Goal: Information Seeking & Learning: Learn about a topic

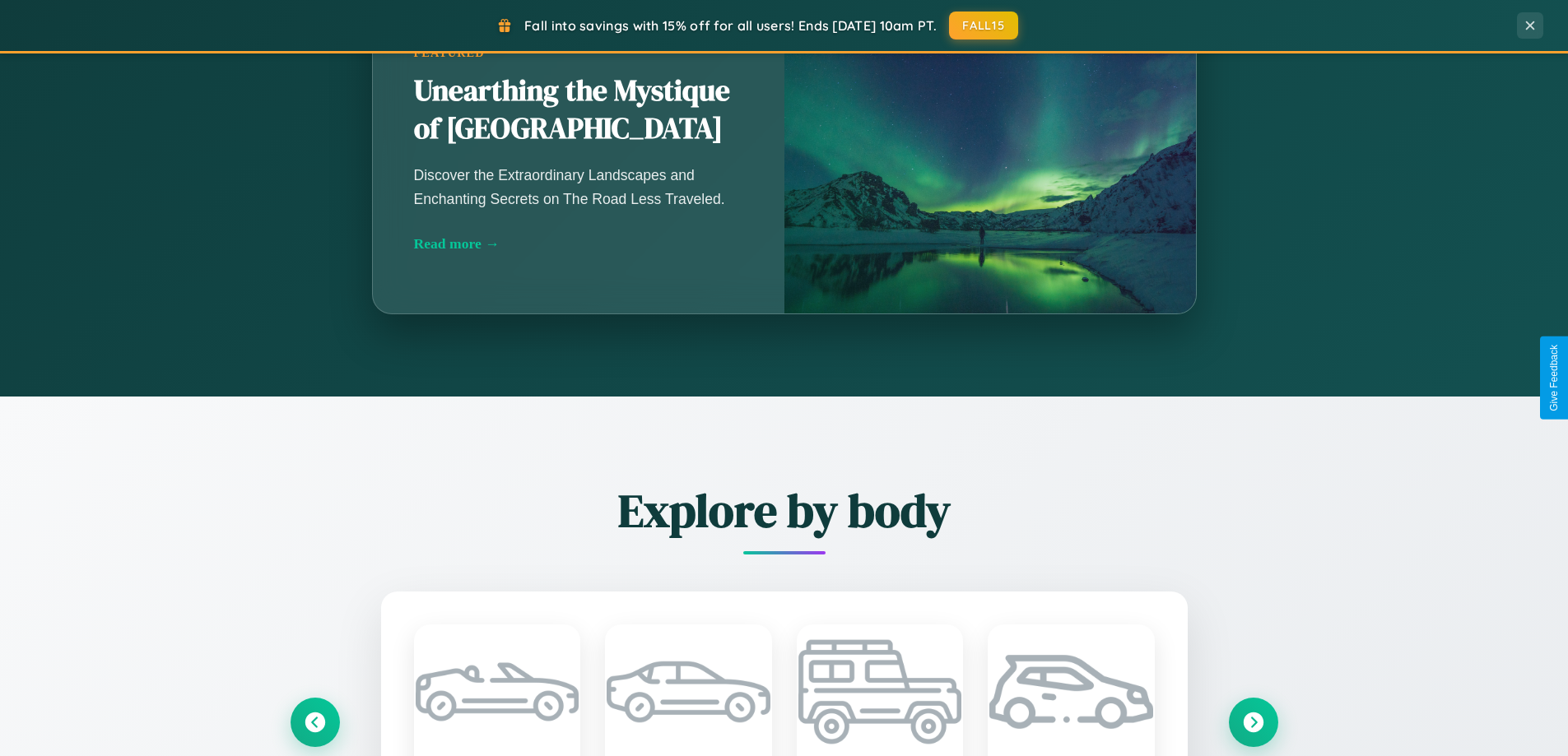
scroll to position [3166, 0]
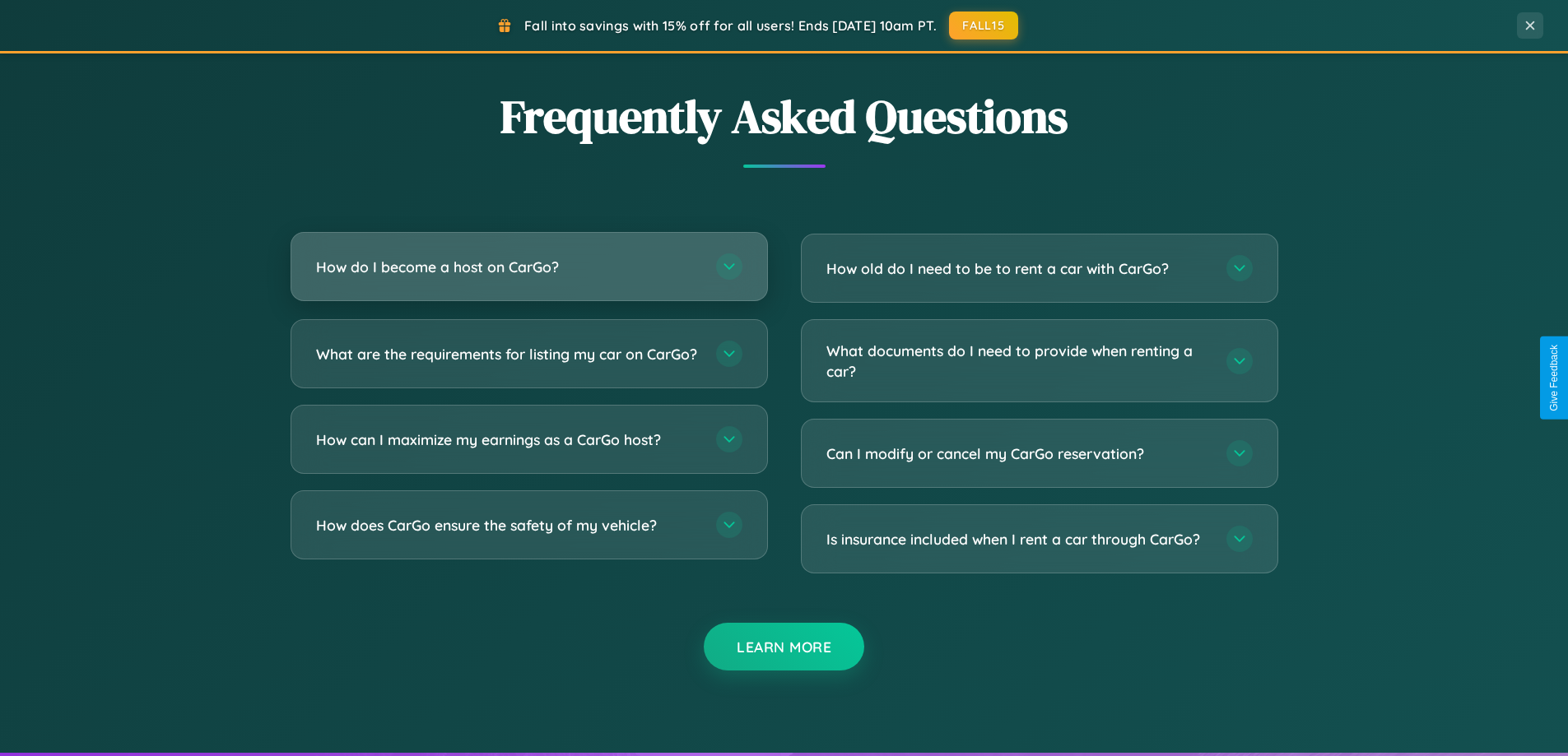
click at [528, 267] on h3 "How do I become a host on CarGo?" at bounding box center [507, 267] width 384 height 21
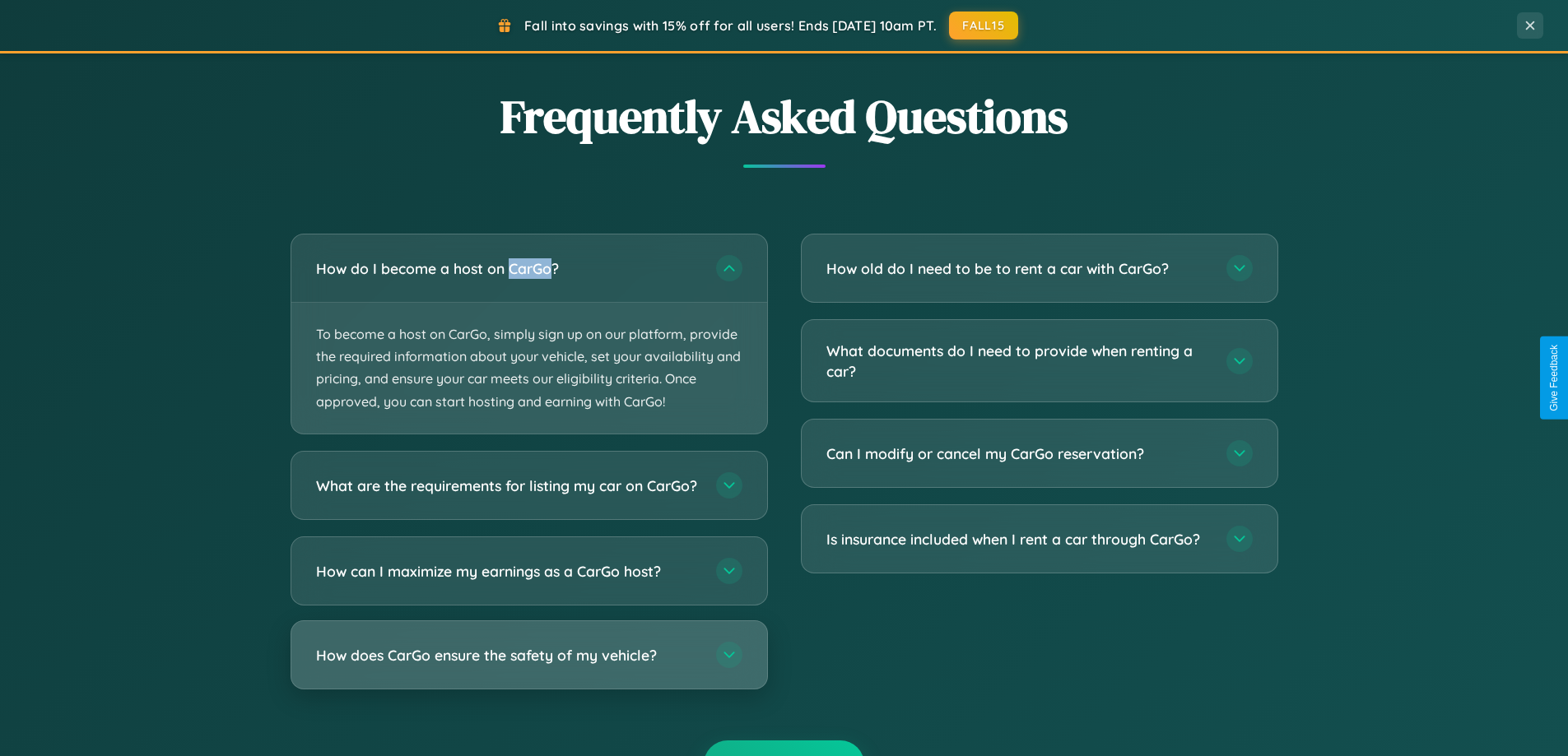
click at [528, 664] on h3 "How does CarGo ensure the safety of my vehicle?" at bounding box center [507, 655] width 384 height 21
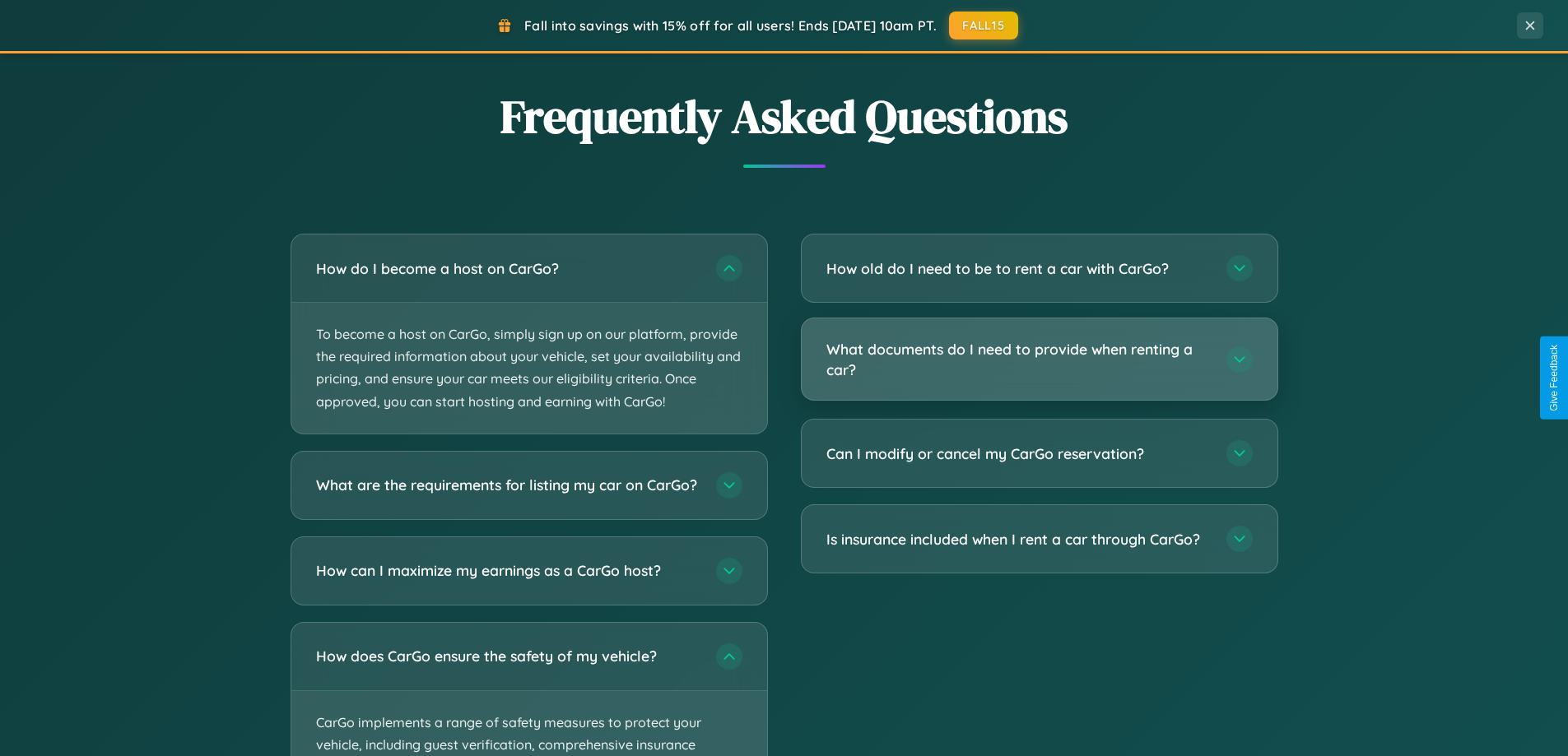
click at [1039, 360] on h3 "What documents do I need to provide when renting a car?" at bounding box center [1018, 359] width 384 height 40
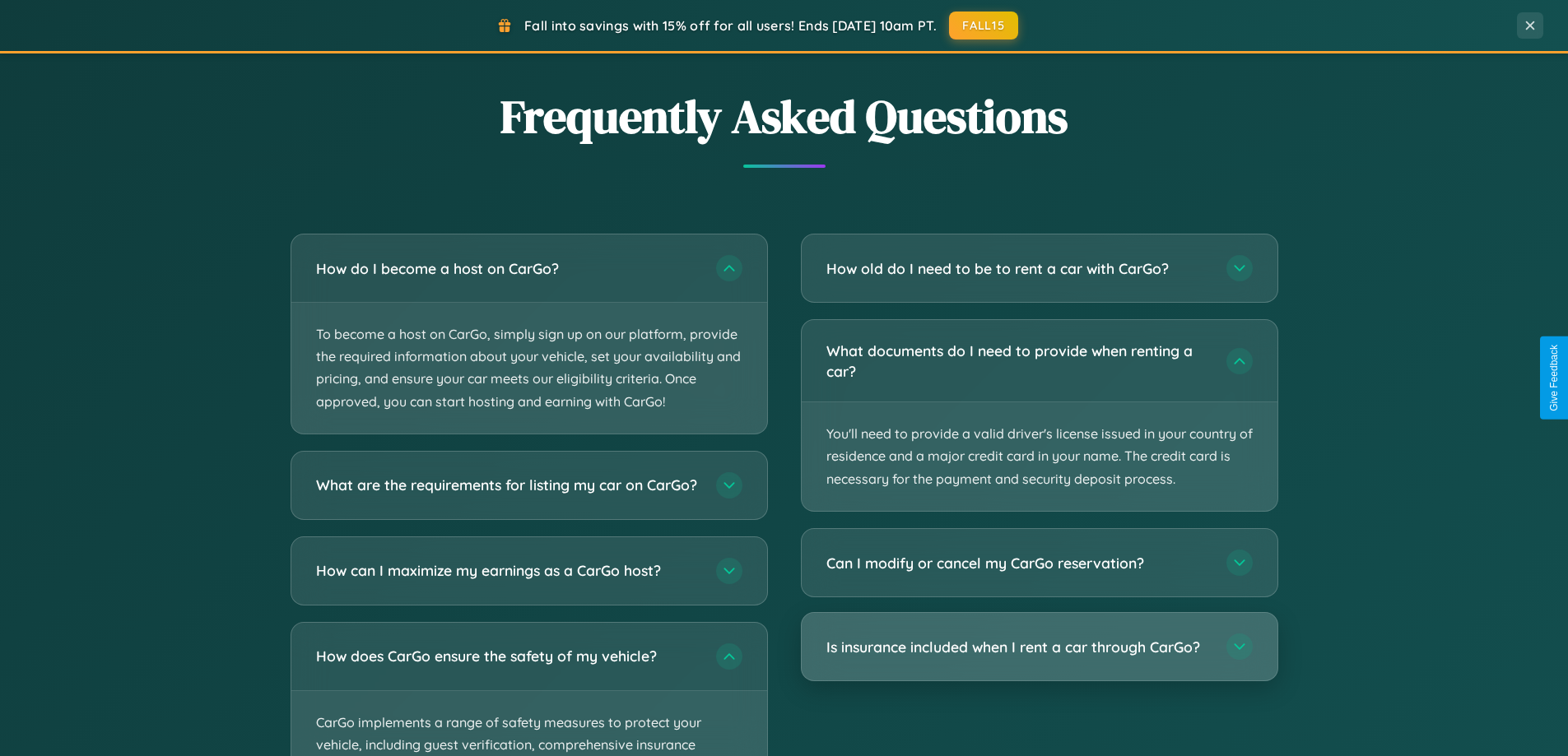
click at [1039, 647] on h3 "Is insurance included when I rent a car through CarGo?" at bounding box center [1018, 647] width 384 height 21
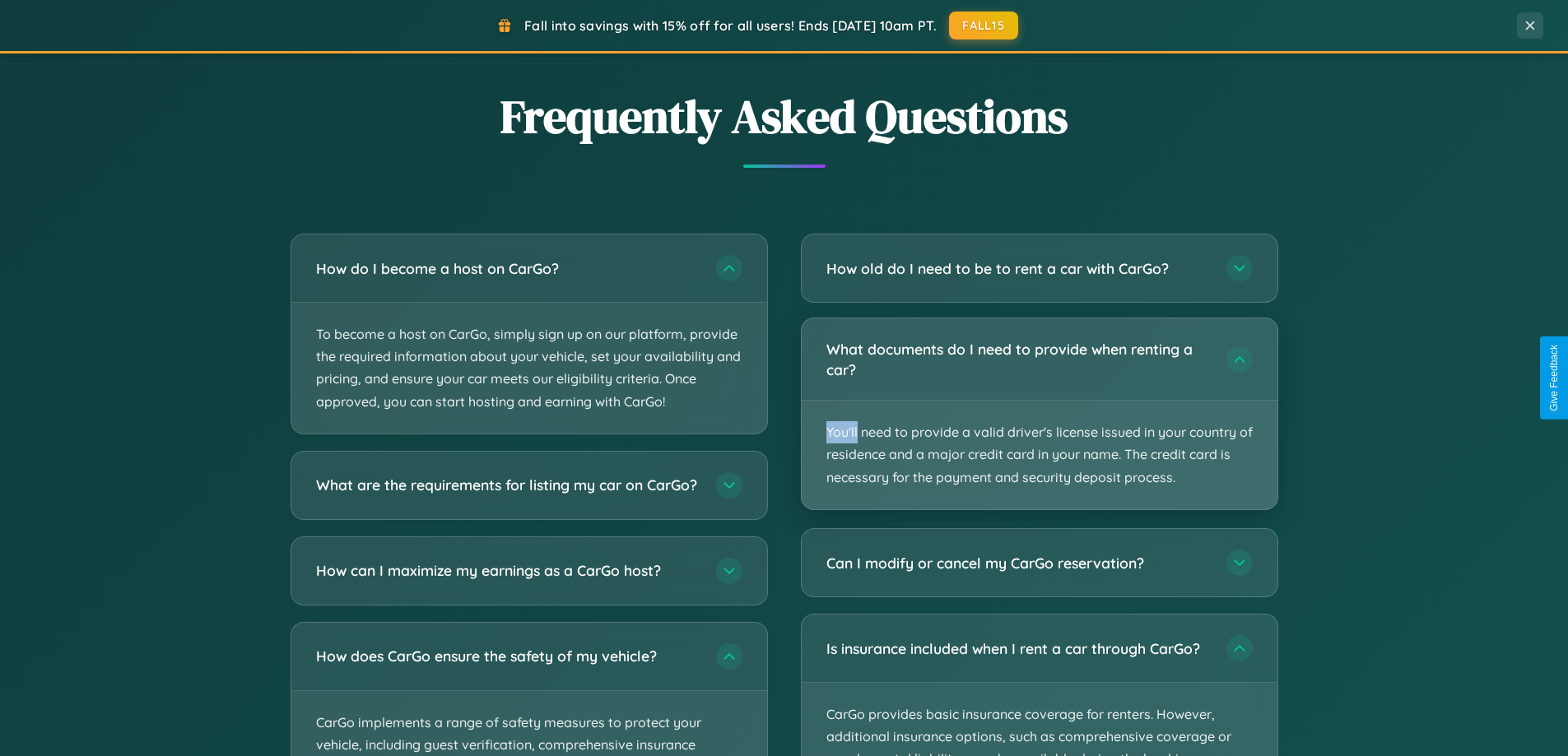
click at [1039, 413] on p "You'll need to provide a valid driver's license issued in your country of resid…" at bounding box center [1040, 454] width 476 height 108
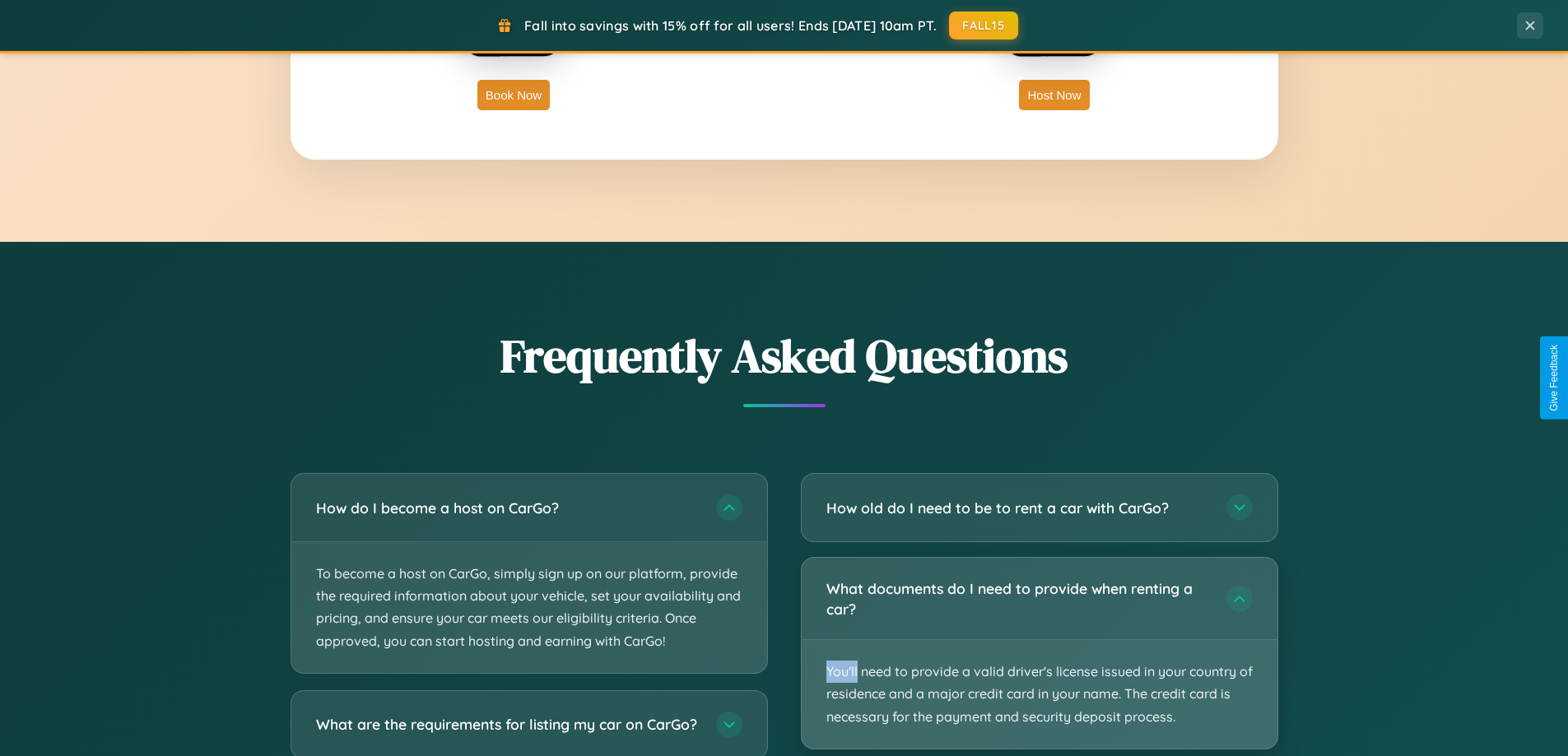
scroll to position [2643, 0]
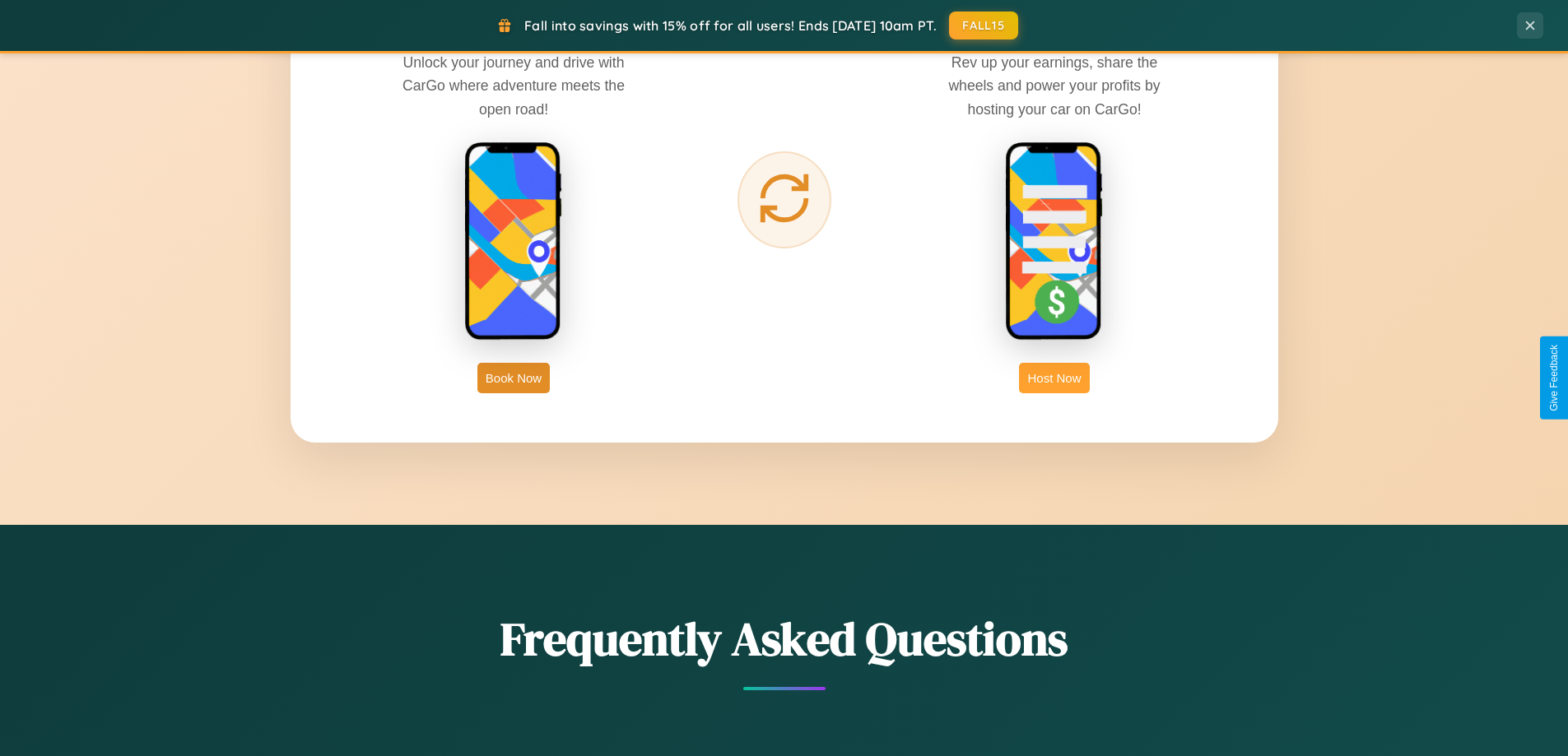
click at [1055, 378] on button "Host Now" at bounding box center [1054, 378] width 70 height 31
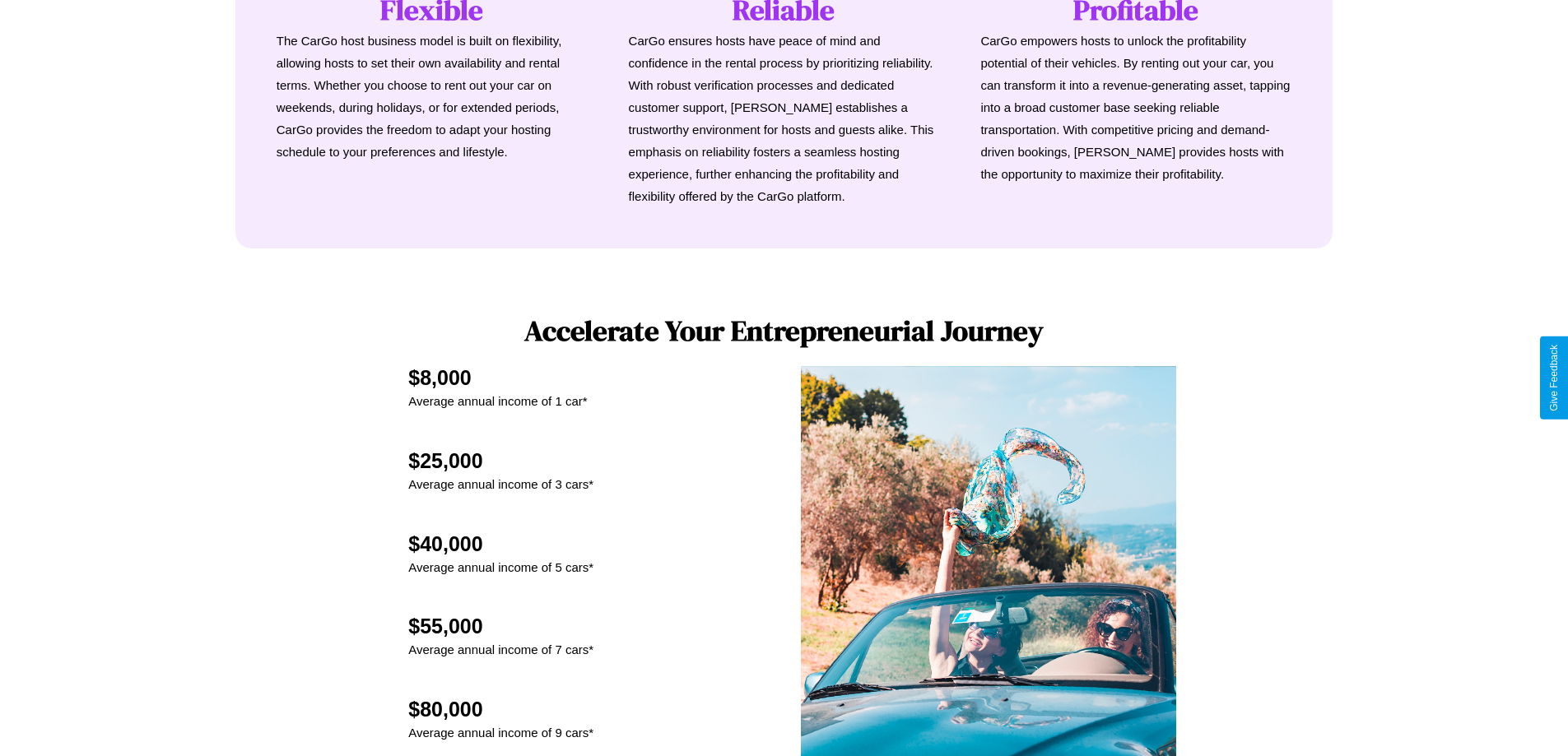
scroll to position [2223, 0]
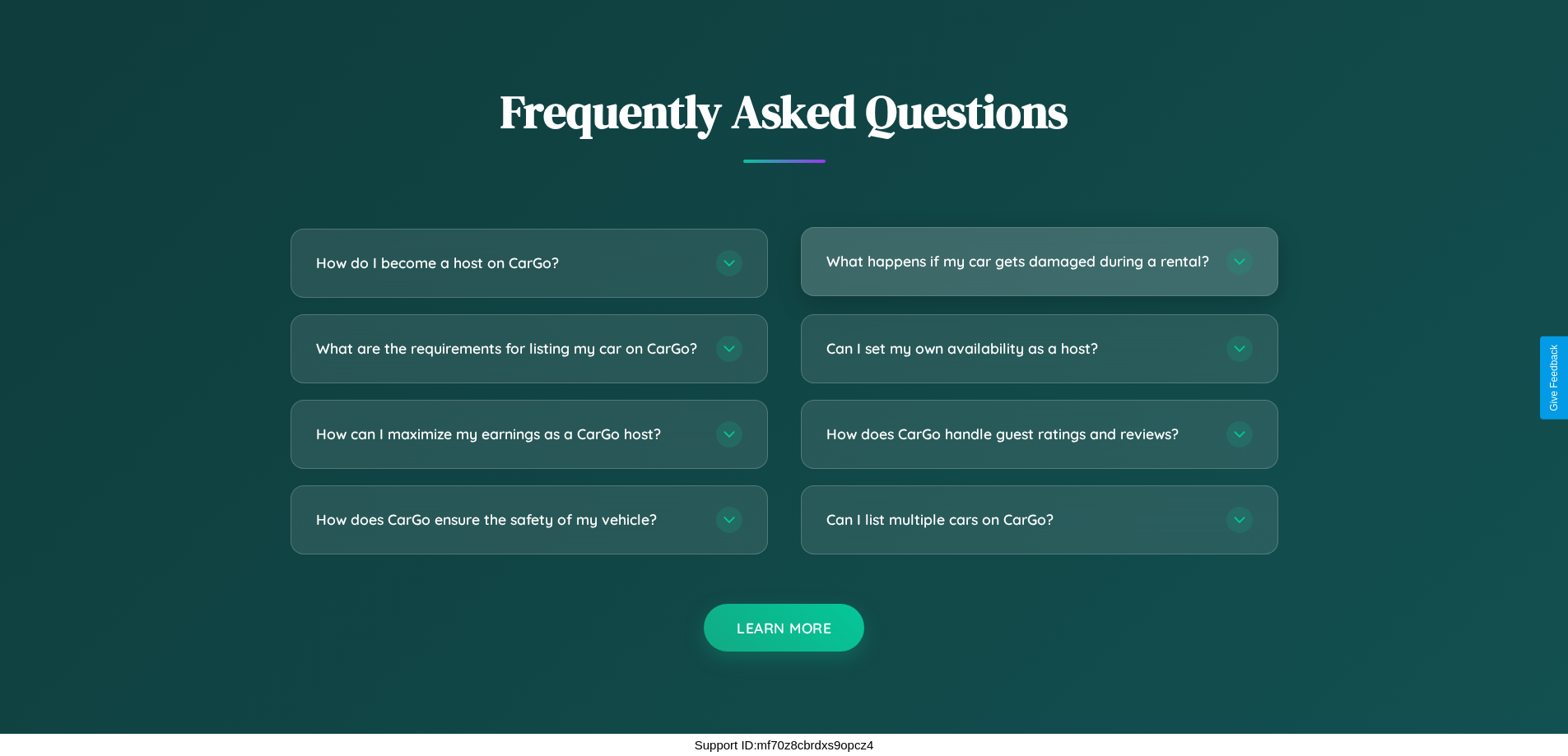
click at [1039, 254] on h3 "What happens if my car gets damaged during a rental?" at bounding box center [1018, 261] width 384 height 21
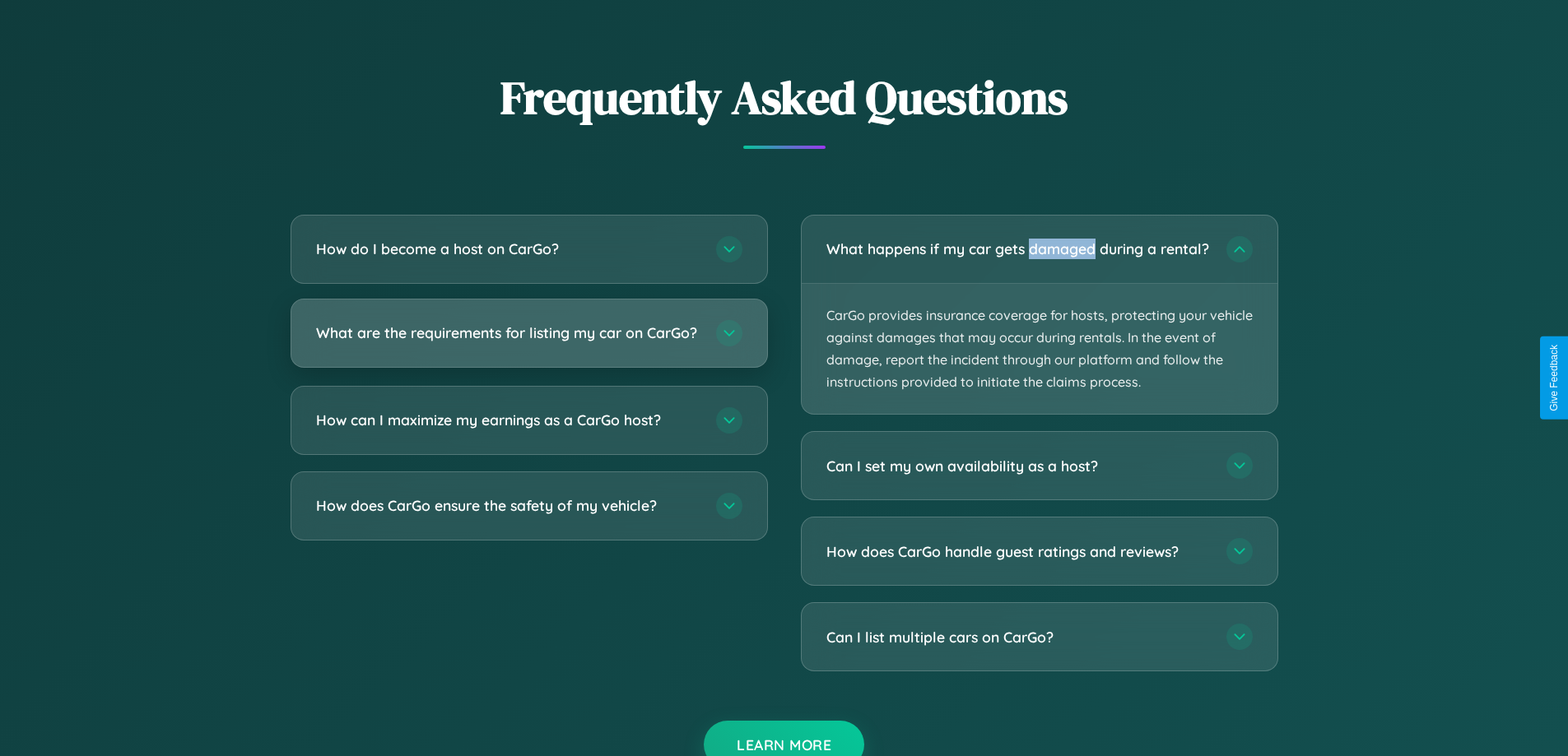
click at [528, 340] on h3 "What are the requirements for listing my car on CarGo?" at bounding box center [507, 333] width 384 height 21
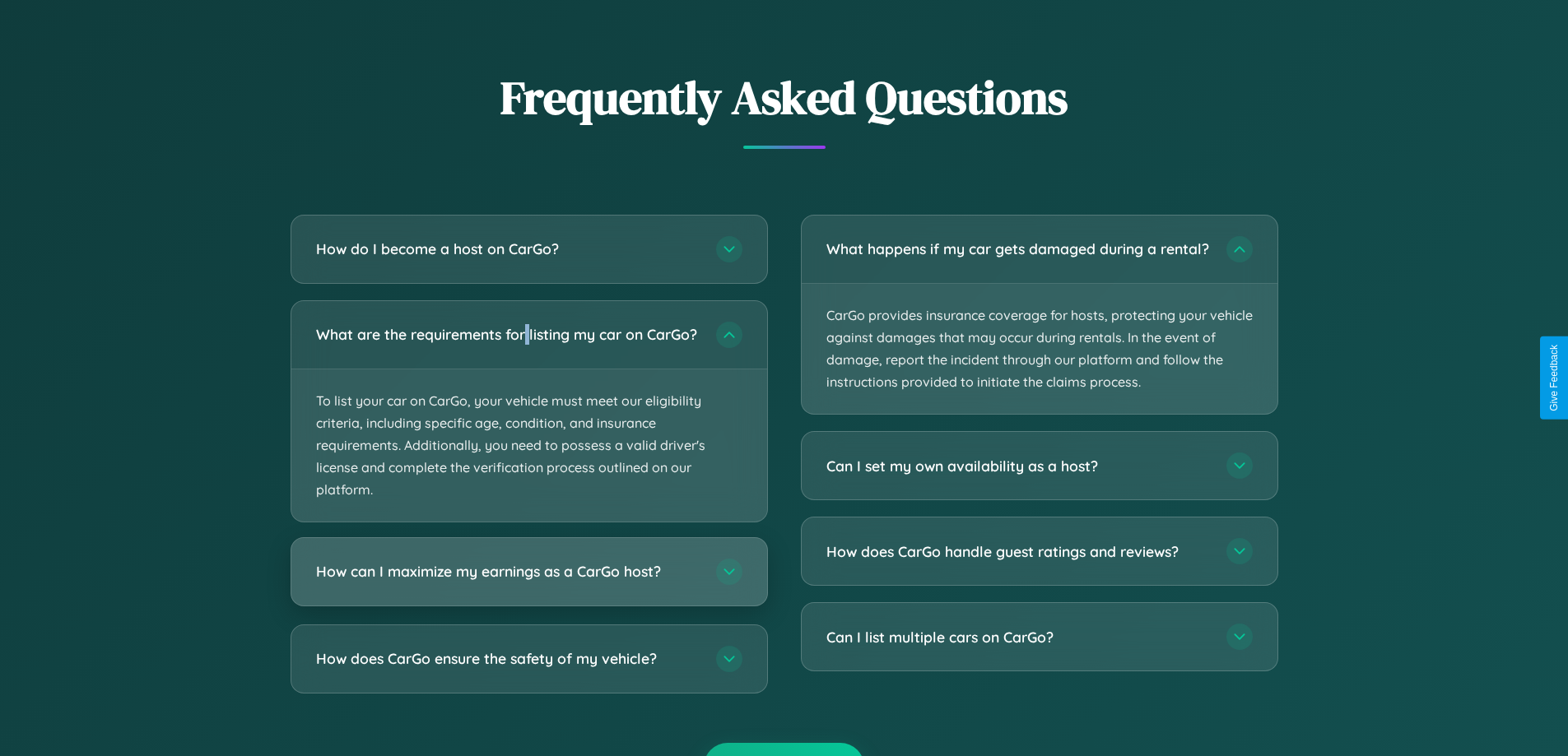
click at [528, 582] on h3 "How can I maximize my earnings as a CarGo host?" at bounding box center [507, 572] width 384 height 21
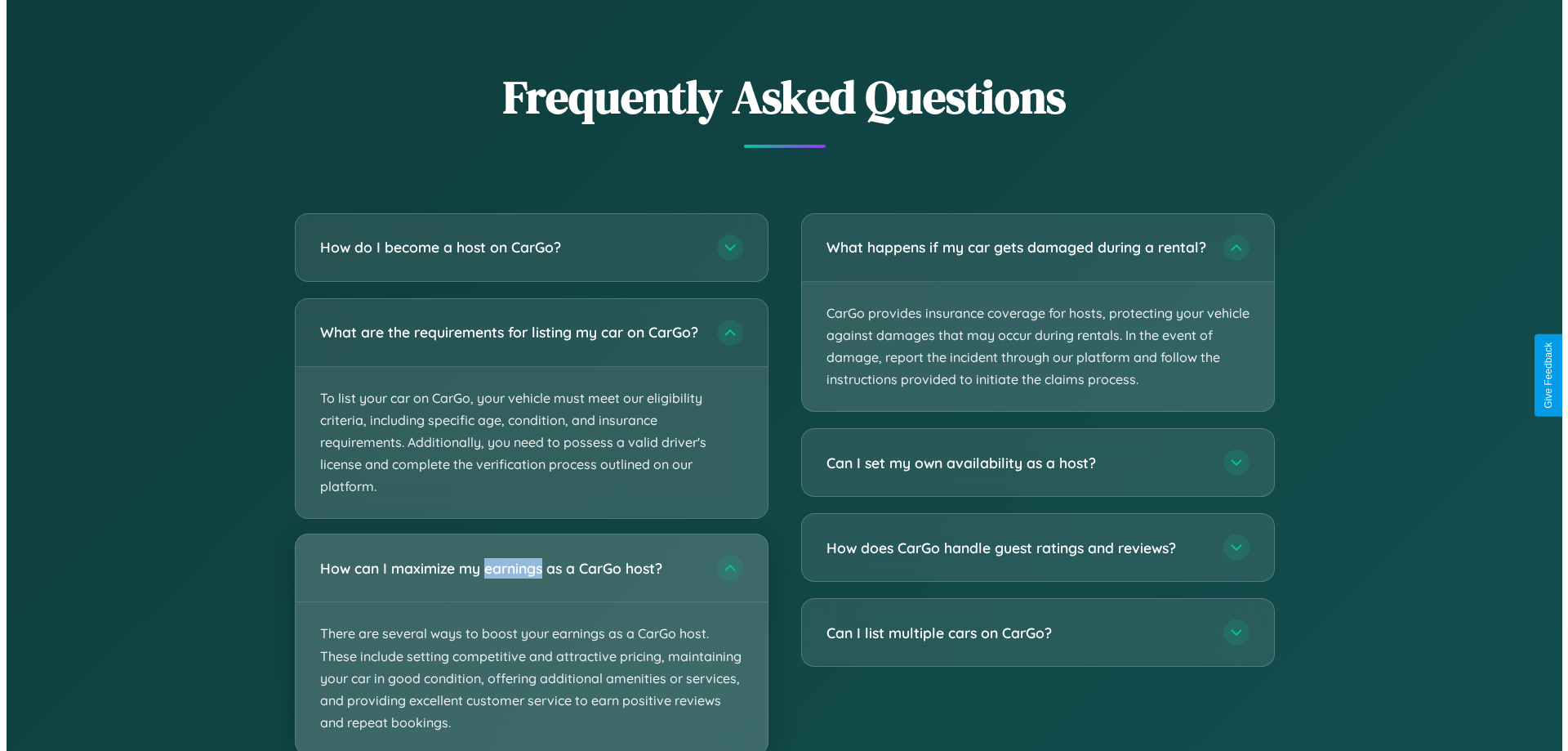
scroll to position [1703, 0]
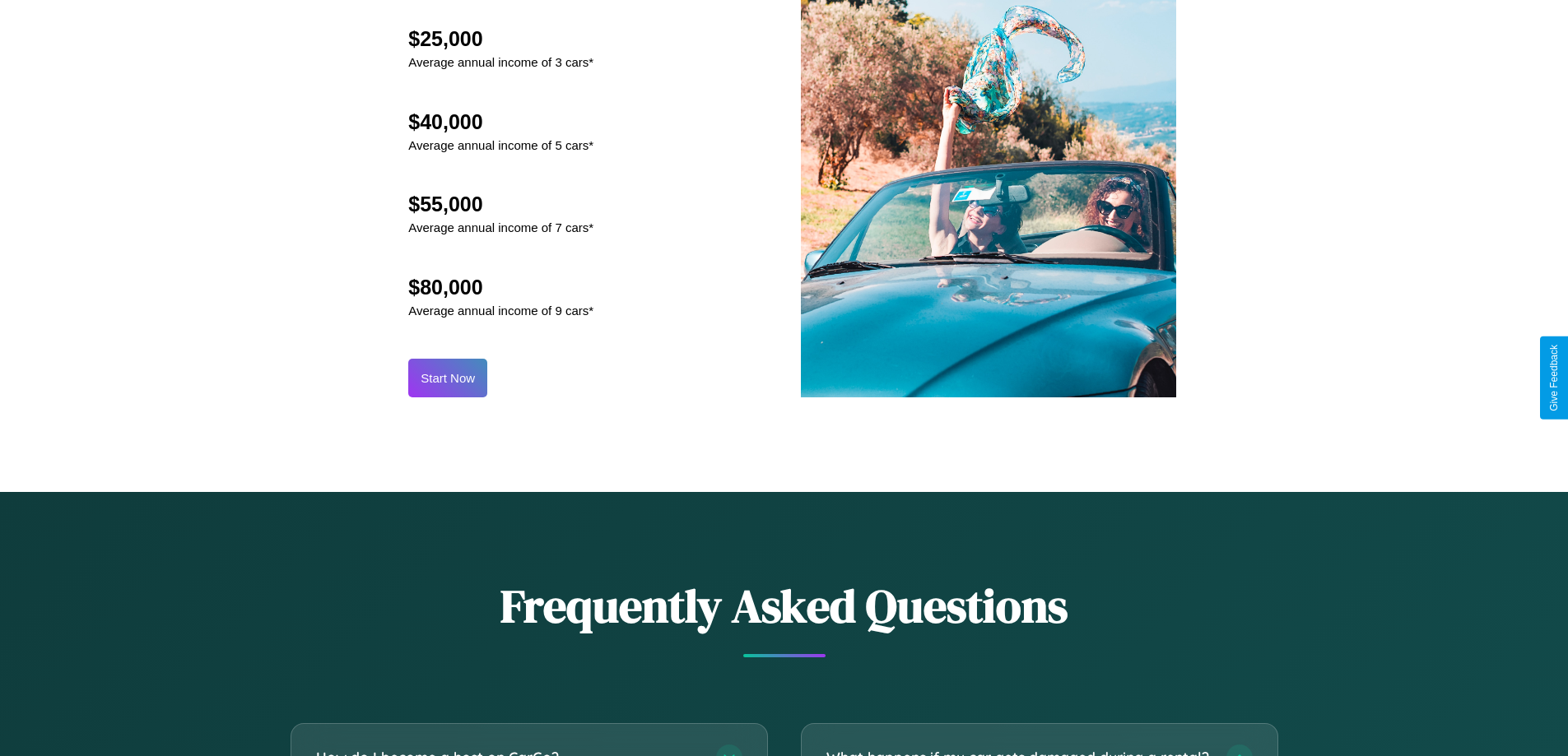
click at [448, 378] on button "Start Now" at bounding box center [448, 378] width 79 height 38
